Goal: Task Accomplishment & Management: Manage account settings

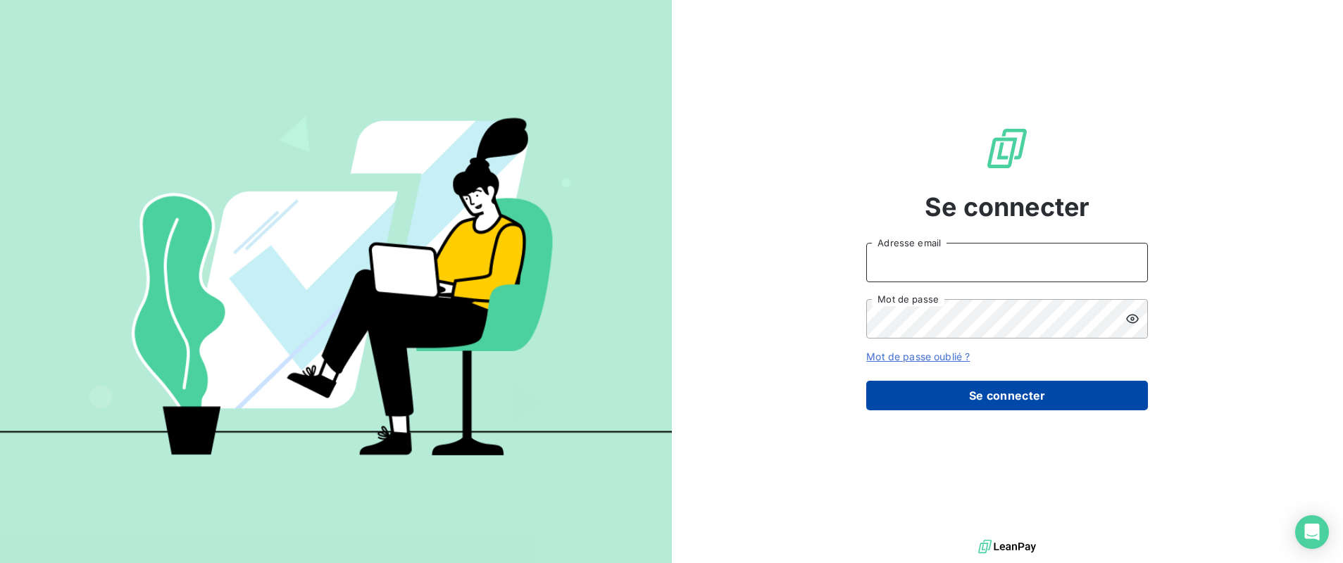
type input "[EMAIL_ADDRESS][DOMAIN_NAME]"
click at [1027, 395] on button "Se connecter" at bounding box center [1007, 396] width 282 height 30
